Goal: Find specific page/section

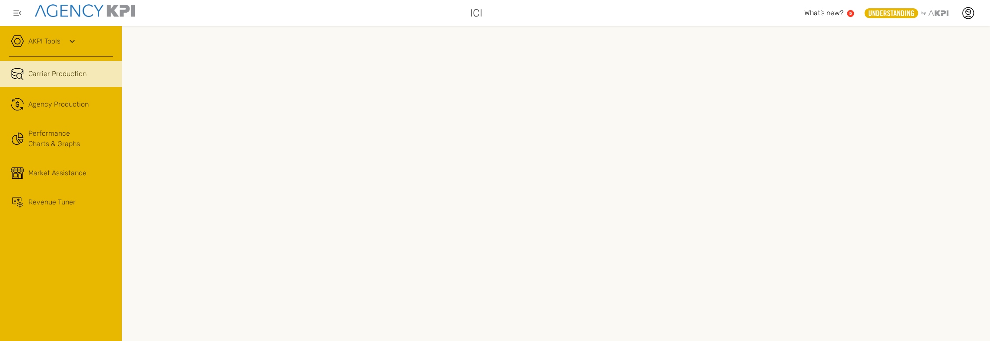
click at [46, 40] on link "AKPI Tools" at bounding box center [44, 41] width 32 height 10
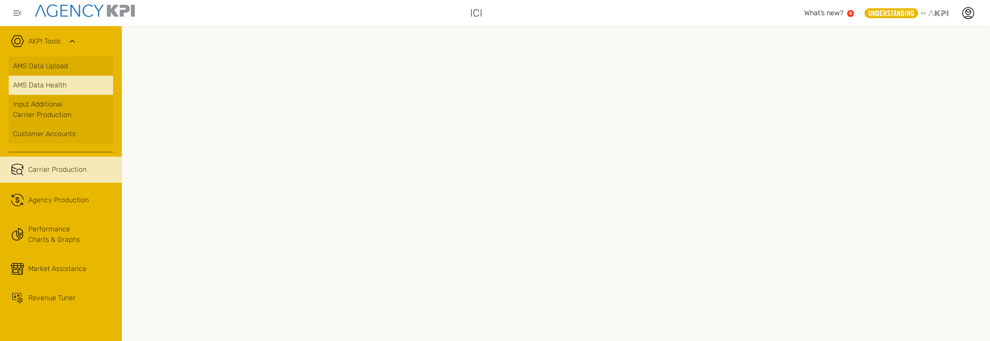
click at [53, 83] on span "AMS Data Health" at bounding box center [39, 85] width 53 height 10
